Goal: Transaction & Acquisition: Purchase product/service

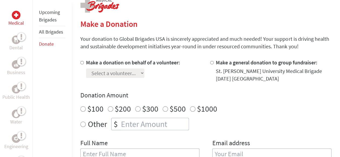
scroll to position [114, 0]
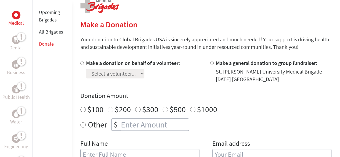
click at [84, 109] on input "$100" at bounding box center [82, 109] width 5 height 5
radio input "true"
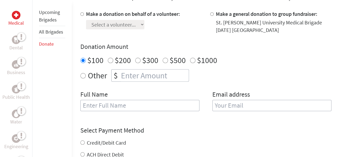
scroll to position [164, 0]
radio input "true"
click at [129, 76] on input "number" at bounding box center [154, 75] width 69 height 12
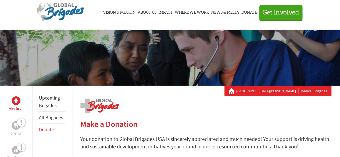
scroll to position [0, 0]
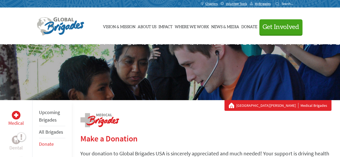
type input "-1"
click at [102, 11] on ul "Vision & Mission About Us Impact Where We Work News & Media Donate Get Involved" at bounding box center [202, 26] width 201 height 37
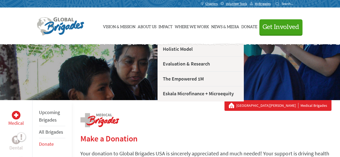
click at [157, 15] on li "Impact Holistic Model Evaluation & Research The Empowered 1M Eskala Microfinanc…" at bounding box center [165, 26] width 16 height 27
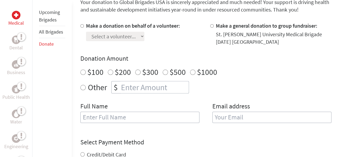
scroll to position [124, 0]
